Goal: Information Seeking & Learning: Learn about a topic

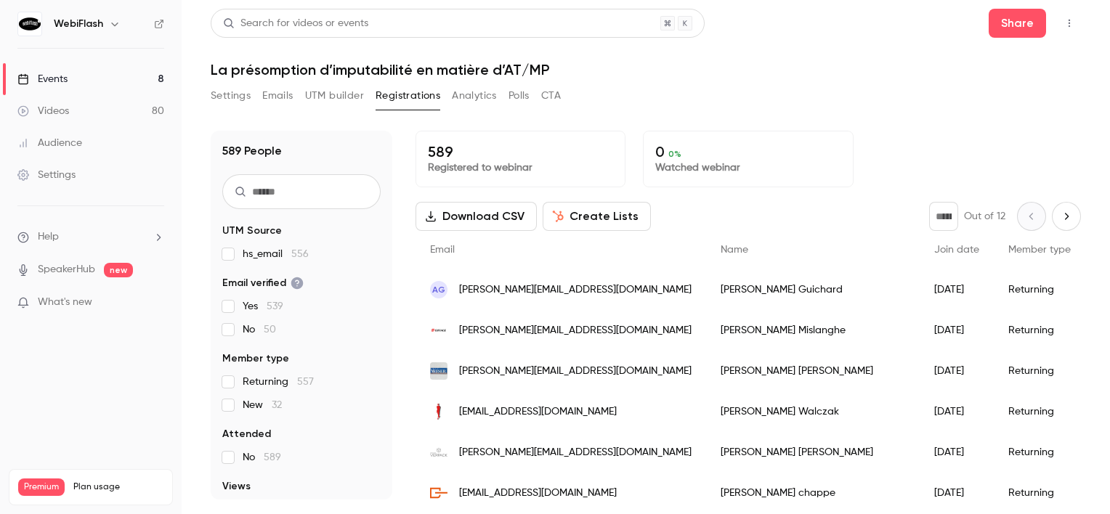
click at [118, 65] on link "Events 8" at bounding box center [91, 79] width 182 height 32
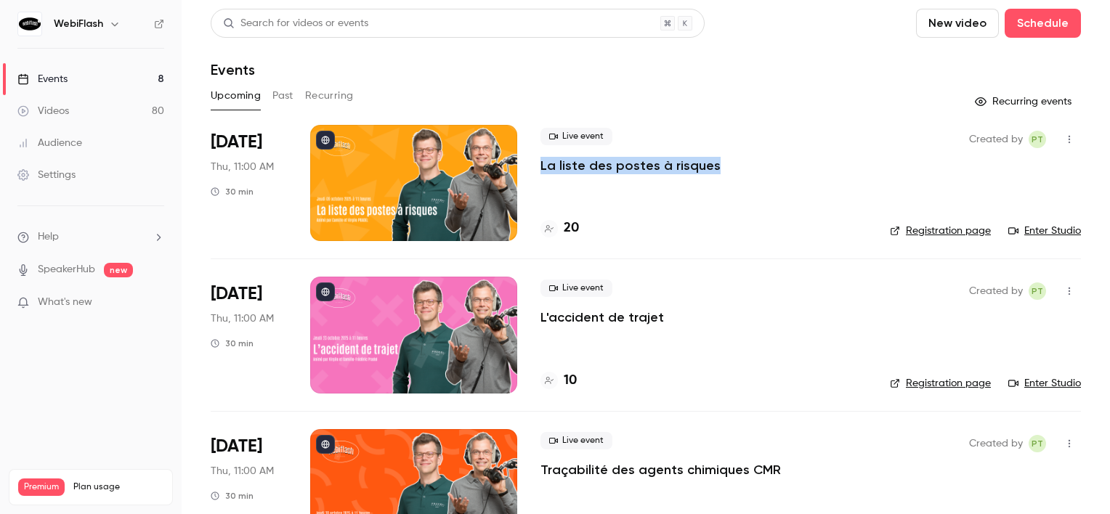
drag, startPoint x: 744, startPoint y: 174, endPoint x: 538, endPoint y: 165, distance: 205.7
click at [538, 165] on li "[DATE] Thu, 11:00 AM 30 min Live event La liste des postes à risques 20 Created…" at bounding box center [646, 192] width 870 height 134
copy p "La liste des postes à risques"
click at [279, 91] on button "Past" at bounding box center [282, 95] width 21 height 23
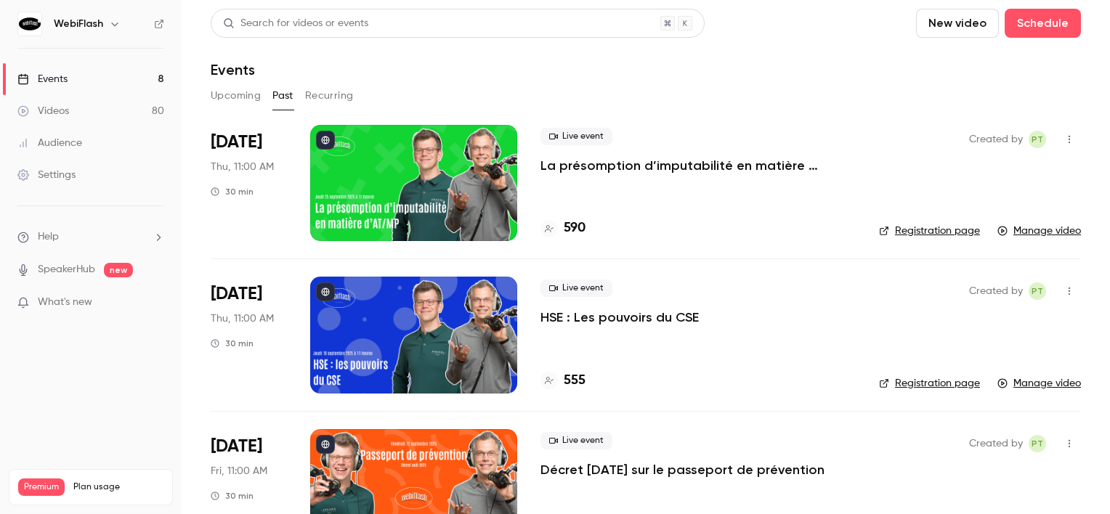
click at [323, 192] on div at bounding box center [413, 183] width 207 height 116
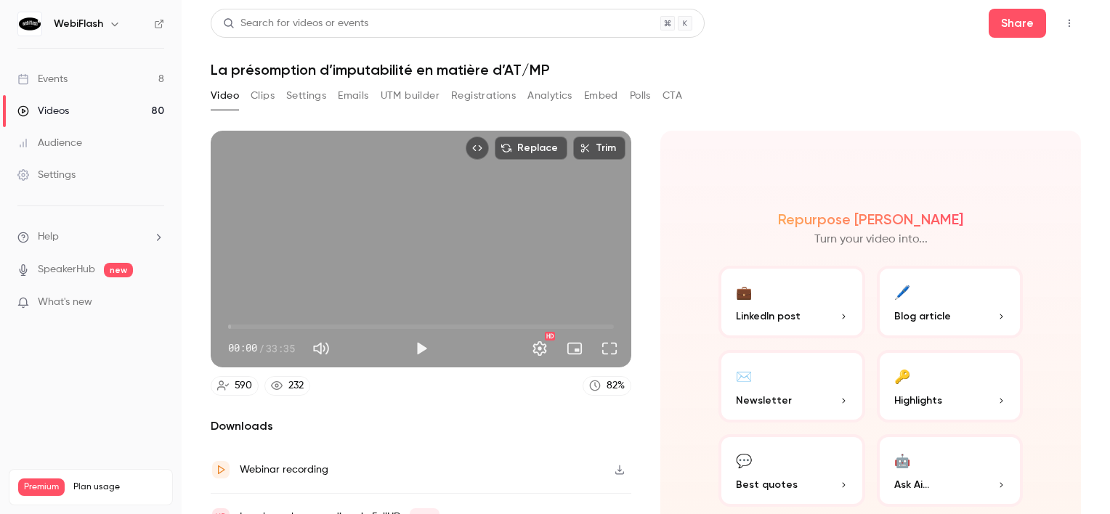
click at [535, 96] on button "Analytics" at bounding box center [549, 95] width 45 height 23
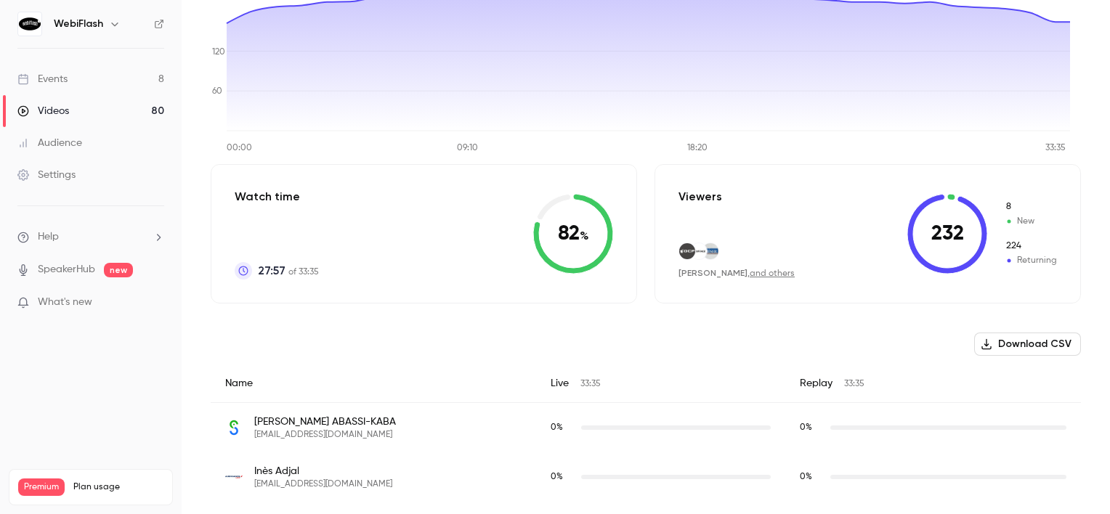
scroll to position [218, 0]
